Goal: Task Accomplishment & Management: Complete application form

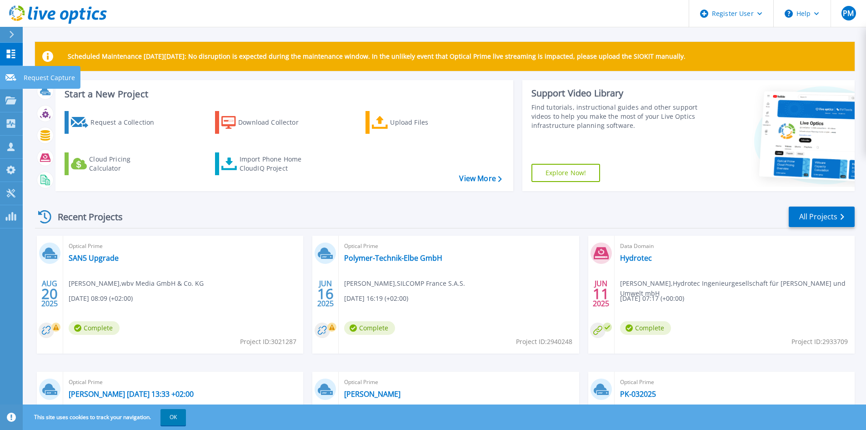
click at [18, 75] on link "Request Capture Request Capture" at bounding box center [11, 77] width 23 height 23
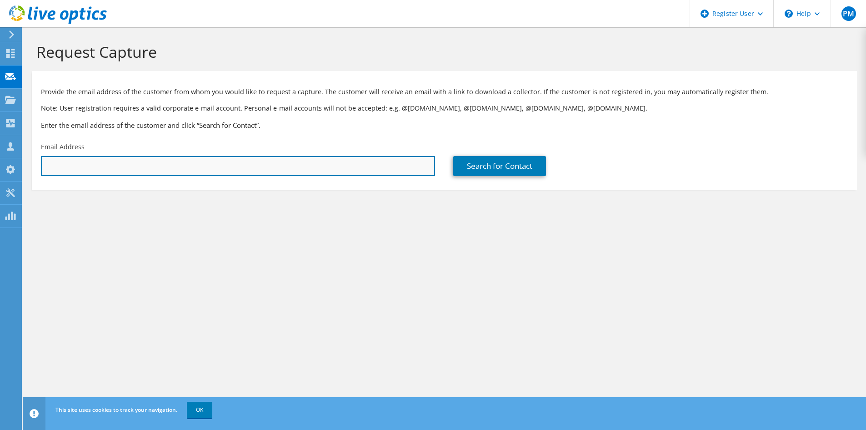
click at [168, 169] on input "text" at bounding box center [238, 166] width 394 height 20
paste input "third-level@bt-consulting.de"
type input "third-level@bt-consulting.de"
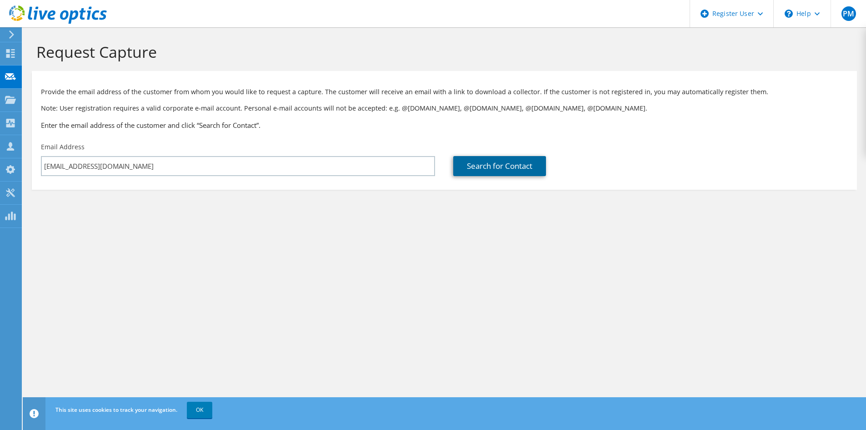
click at [520, 165] on link "Search for Contact" at bounding box center [499, 166] width 93 height 20
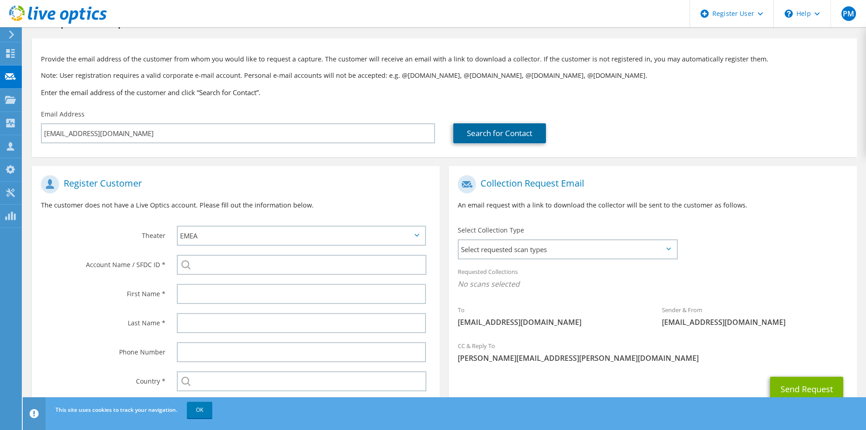
scroll to position [87, 0]
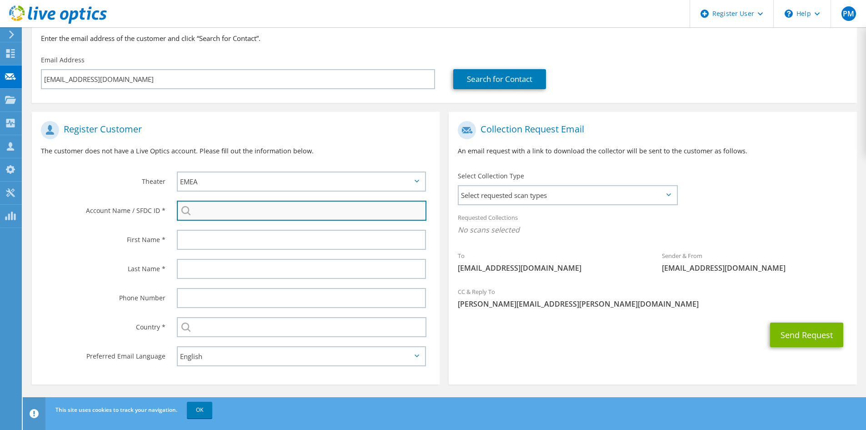
click at [251, 219] on input "search" at bounding box center [302, 211] width 250 height 20
paste input "29854199"
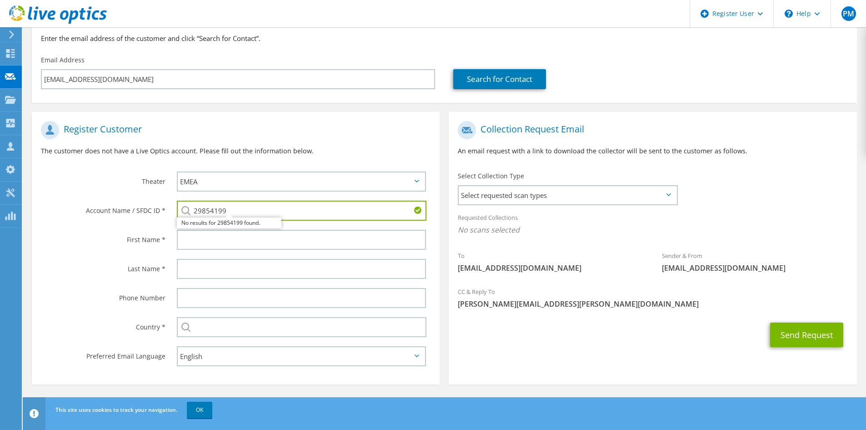
type input "29854199"
click at [120, 235] on label "First Name *" at bounding box center [103, 237] width 125 height 15
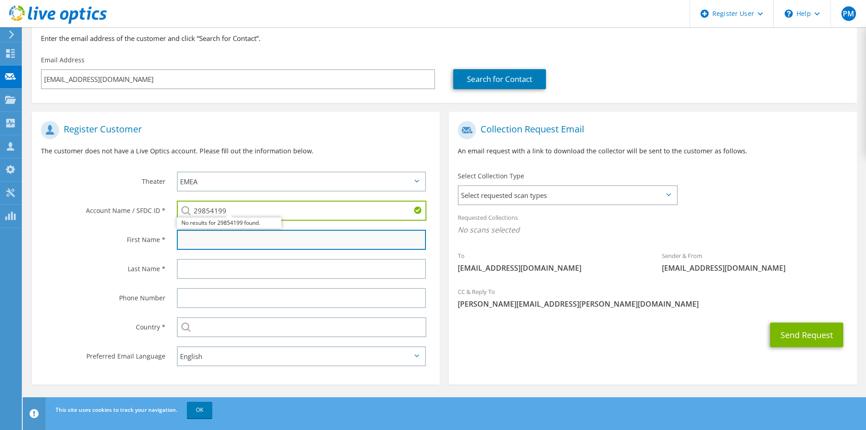
click at [231, 245] on input "text" at bounding box center [301, 240] width 249 height 20
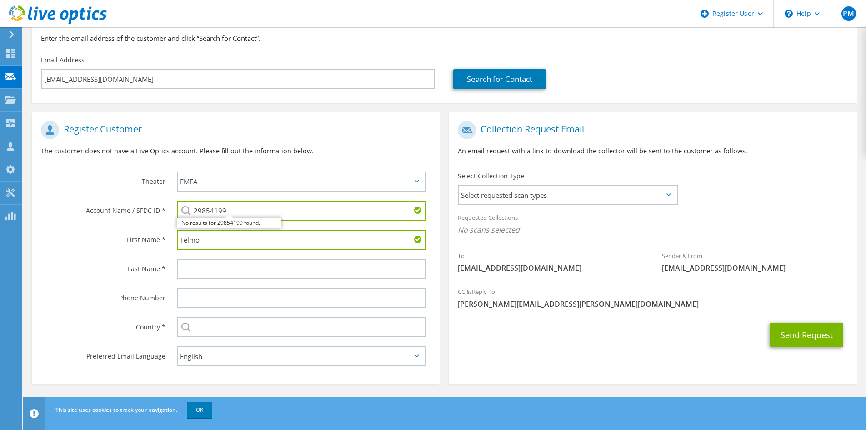
type input "Telmo"
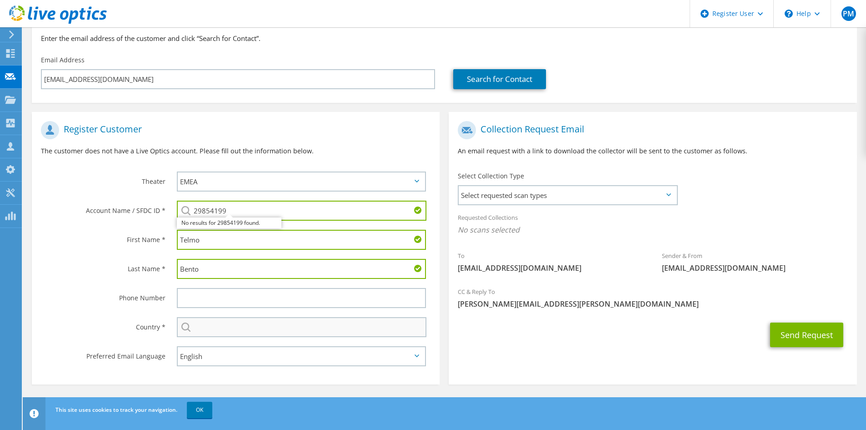
type input "Bento"
click at [284, 334] on input "text" at bounding box center [302, 327] width 250 height 20
type input "Germany"
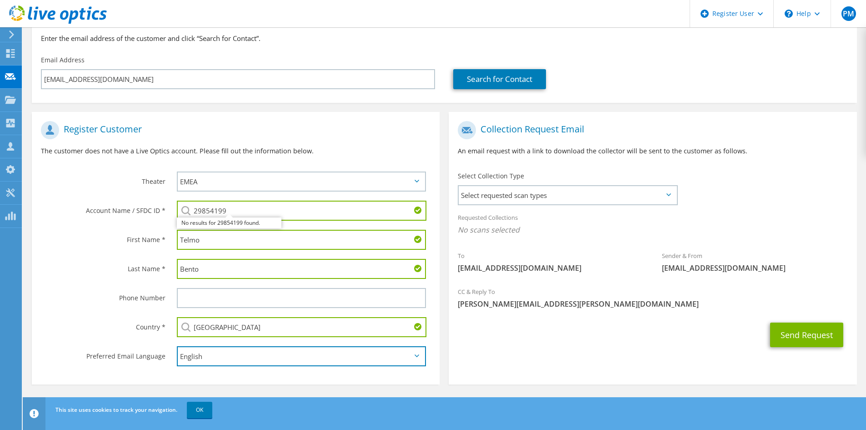
click at [404, 356] on select "English Deutsch Español Français Italiano Polski Português Русский 한국어 中文 日本語" at bounding box center [301, 356] width 249 height 20
click at [481, 360] on section "Collection Request Email An email request with a link to download the collector…" at bounding box center [653, 248] width 408 height 272
click at [658, 189] on span "Select requested scan types" at bounding box center [568, 195] width 218 height 18
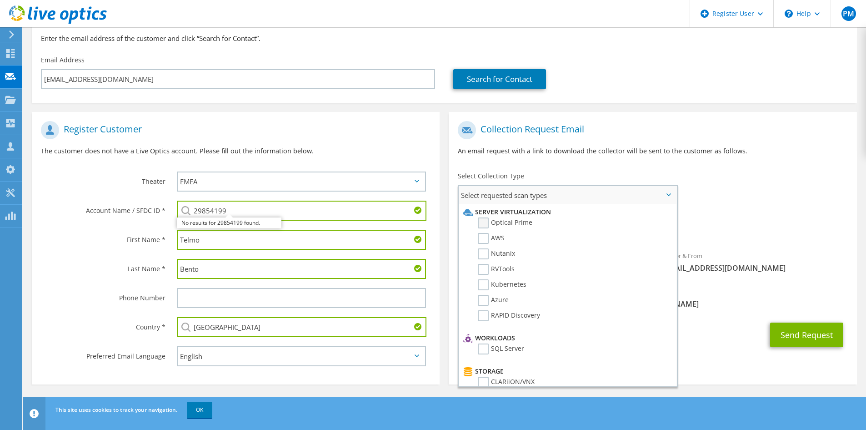
click at [487, 220] on label "Optical Prime" at bounding box center [505, 222] width 55 height 11
click at [0, 0] on input "Optical Prime" at bounding box center [0, 0] width 0 height 0
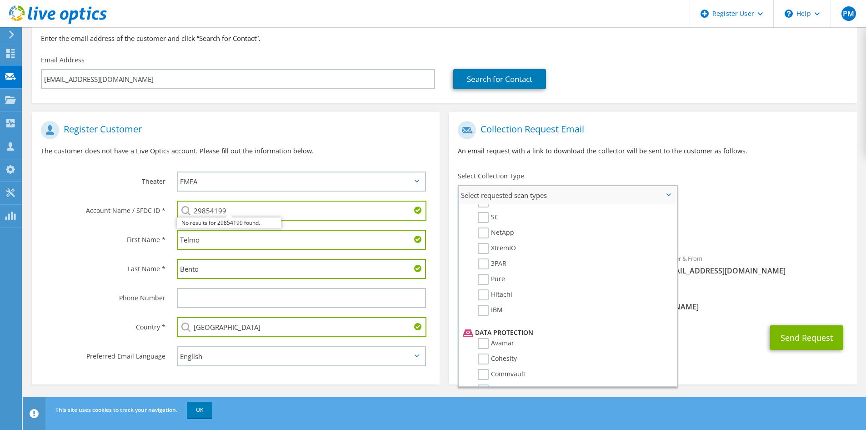
scroll to position [402, 0]
click at [488, 371] on label "Dossier" at bounding box center [496, 371] width 36 height 11
click at [0, 0] on input "Dossier" at bounding box center [0, 0] width 0 height 0
click at [737, 182] on div "To third-level@bt-consulting.de Sender & From liveoptics@liveoptics.com" at bounding box center [653, 200] width 408 height 168
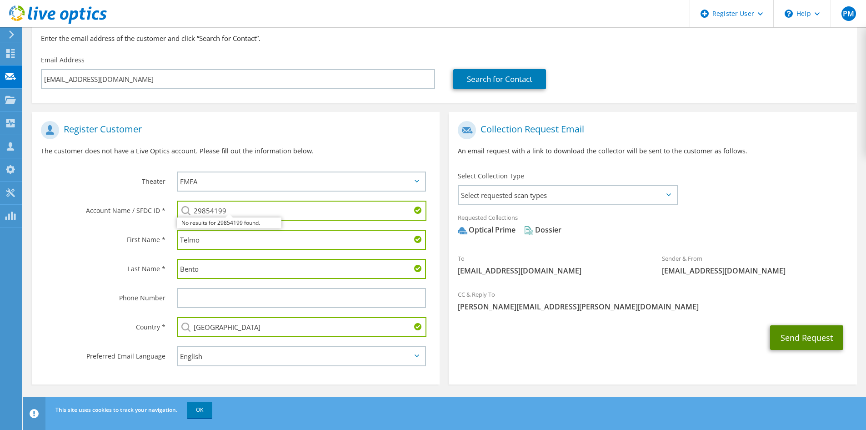
click at [803, 341] on button "Send Request" at bounding box center [806, 337] width 73 height 25
